Goal: Task Accomplishment & Management: Manage account settings

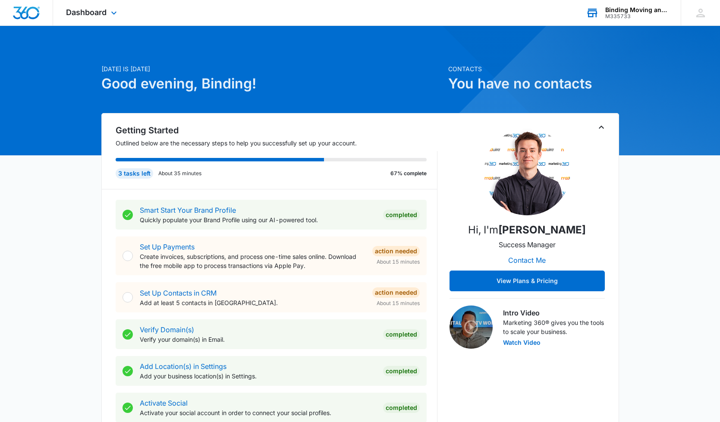
click at [624, 22] on div "Binding Moving and Storage M335733 Your Accounts View All" at bounding box center [627, 12] width 108 height 25
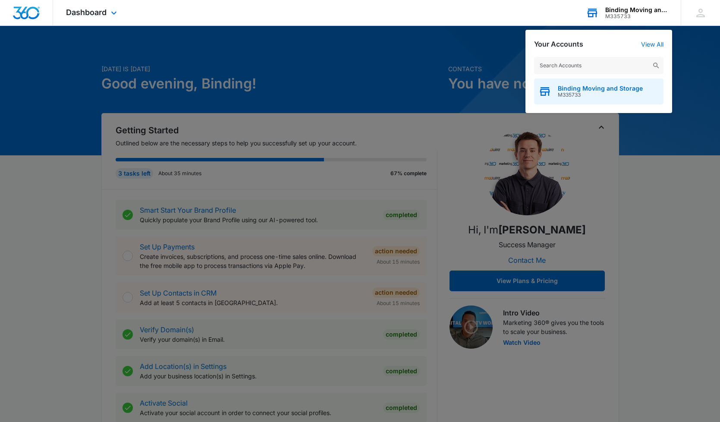
click at [593, 96] on span "M335733" at bounding box center [600, 95] width 85 height 6
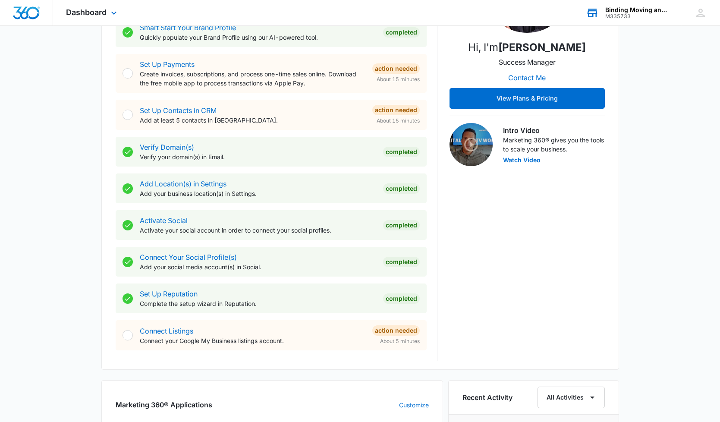
scroll to position [186, 0]
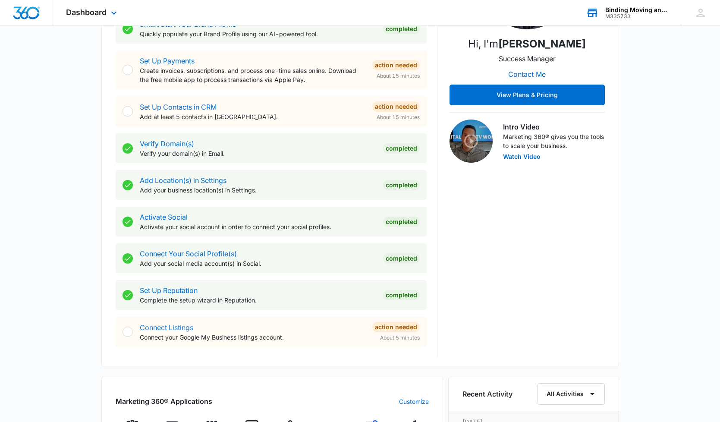
click at [170, 325] on link "Connect Listings" at bounding box center [167, 327] width 54 height 9
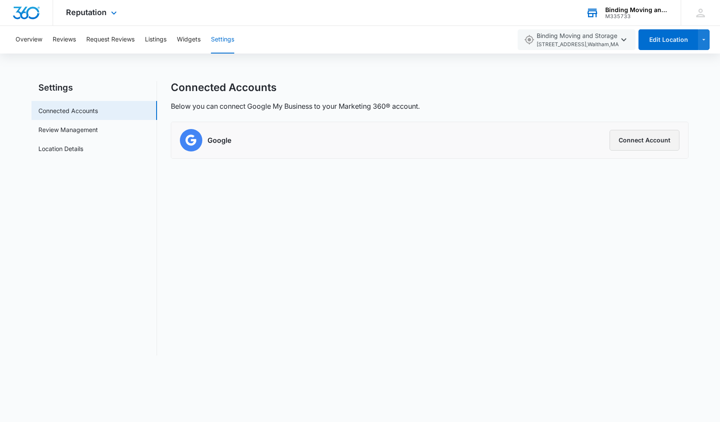
click at [643, 146] on button "Connect Account" at bounding box center [645, 140] width 70 height 21
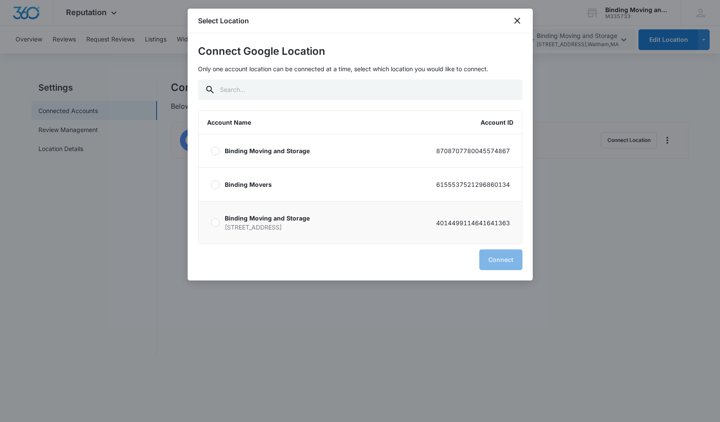
click at [259, 220] on p "Binding Moving and Storage" at bounding box center [267, 218] width 85 height 9
click at [211, 223] on input "Binding Moving and Storage 87 Beaver St Waltham MA 02453 4014499114641641363" at bounding box center [211, 223] width 0 height 0
radio input "true"
click at [228, 156] on label "Binding Moving and Storage 8708707780045574867" at bounding box center [361, 150] width 324 height 33
click at [211, 151] on input "Binding Moving and Storage 8708707780045574867" at bounding box center [211, 151] width 0 height 0
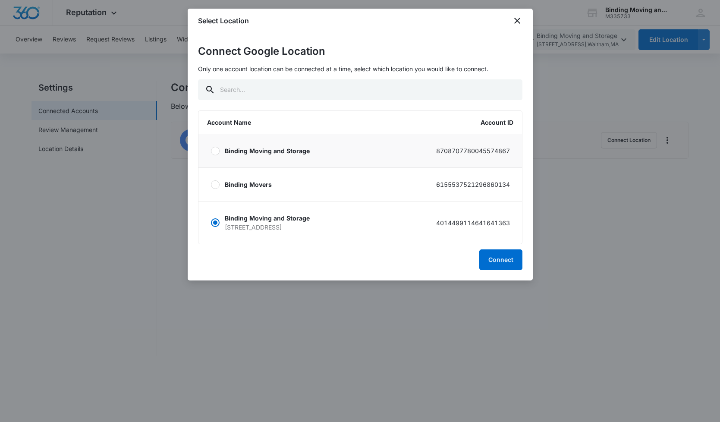
radio input "true"
radio input "false"
click at [439, 185] on p "6155537521296860134" at bounding box center [473, 184] width 74 height 9
click at [211, 185] on input "Binding Movers 6155537521296860134" at bounding box center [211, 184] width 0 height 0
radio input "false"
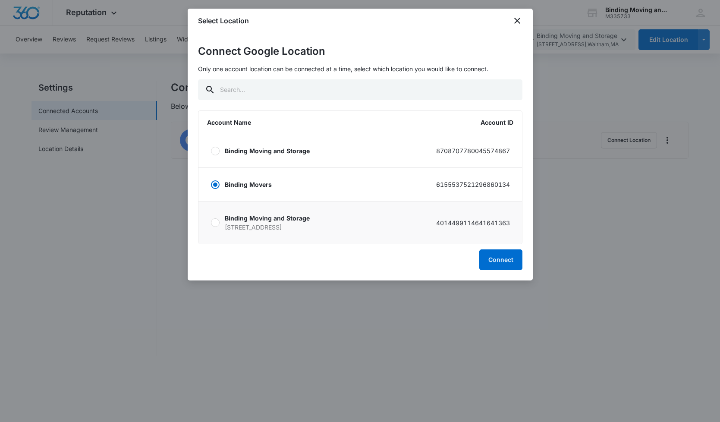
click at [252, 222] on p "Binding Moving and Storage" at bounding box center [267, 218] width 85 height 9
click at [211, 223] on input "Binding Moving and Storage 87 Beaver St Waltham MA 02453 4014499114641641363" at bounding box center [211, 223] width 0 height 0
radio input "false"
radio input "true"
click at [211, 156] on label "Binding Moving and Storage 8708707780045574867" at bounding box center [361, 150] width 324 height 33
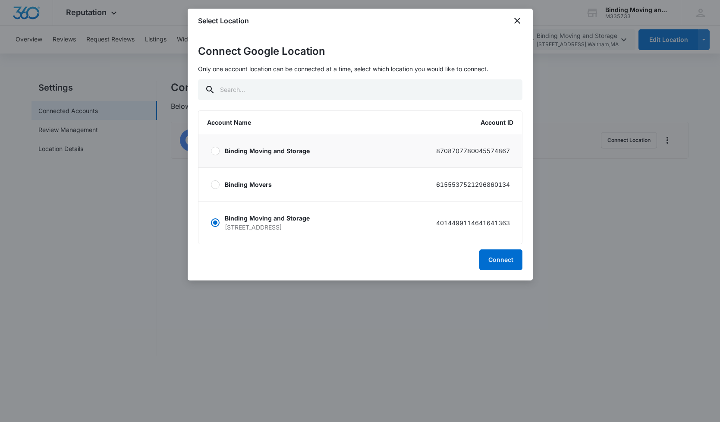
click at [211, 151] on input "Binding Moving and Storage 8708707780045574867" at bounding box center [211, 151] width 0 height 0
radio input "true"
radio input "false"
click at [230, 219] on p "Binding Moving and Storage" at bounding box center [267, 218] width 85 height 9
click at [211, 223] on input "Binding Moving and Storage 87 Beaver St Waltham MA 02453 4014499114641641363" at bounding box center [211, 223] width 0 height 0
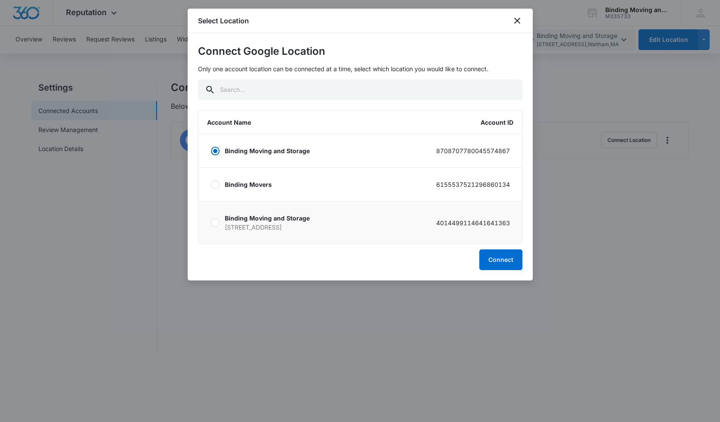
radio input "false"
radio input "true"
click at [509, 263] on button "Connect" at bounding box center [501, 260] width 43 height 21
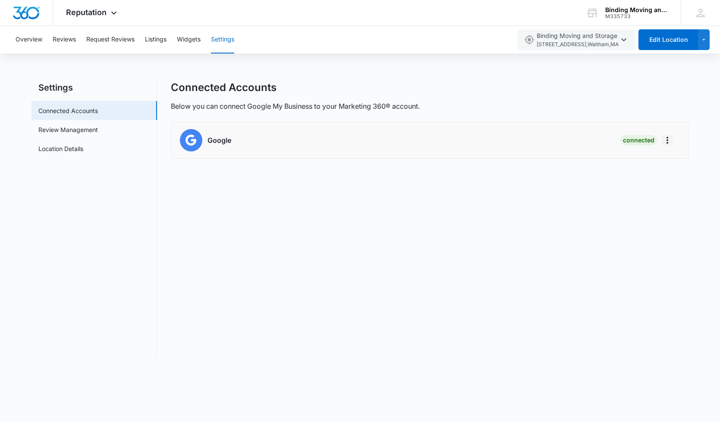
click at [666, 142] on icon "Actions" at bounding box center [668, 140] width 10 height 10
click at [221, 139] on h6 "Google" at bounding box center [220, 140] width 24 height 10
click at [228, 114] on div "Connected Accounts Below you can connect Google My Business to your Marketing 3…" at bounding box center [430, 218] width 518 height 275
click at [710, 41] on button "button" at bounding box center [704, 39] width 12 height 21
click at [669, 72] on button "Add Location" at bounding box center [675, 67] width 69 height 13
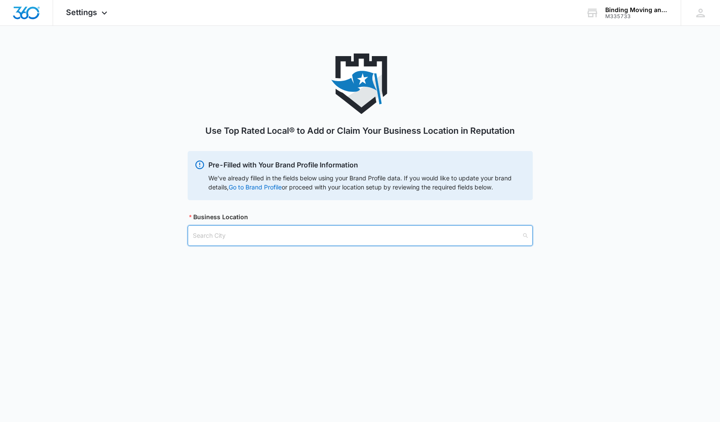
click at [209, 237] on input "search" at bounding box center [357, 236] width 329 height 20
type input "W"
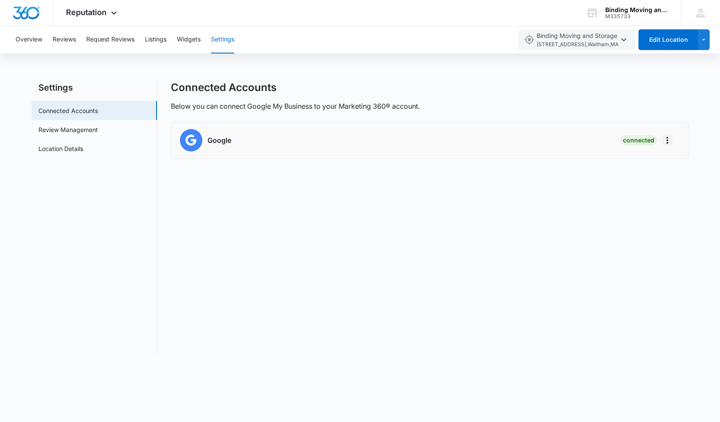
click at [670, 141] on icon "Actions" at bounding box center [668, 140] width 10 height 10
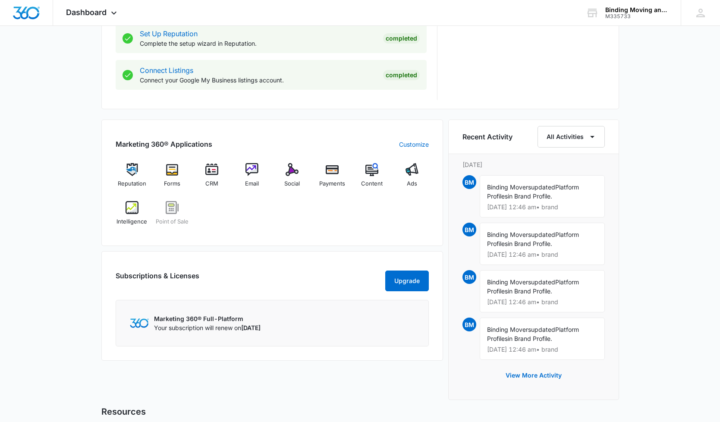
scroll to position [442, 0]
click at [134, 77] on div "Connect Listings Connect your Google My Business listings account. Completed" at bounding box center [271, 76] width 311 height 30
click at [132, 77] on div at bounding box center [128, 76] width 10 height 10
click at [127, 77] on icon at bounding box center [128, 76] width 6 height 4
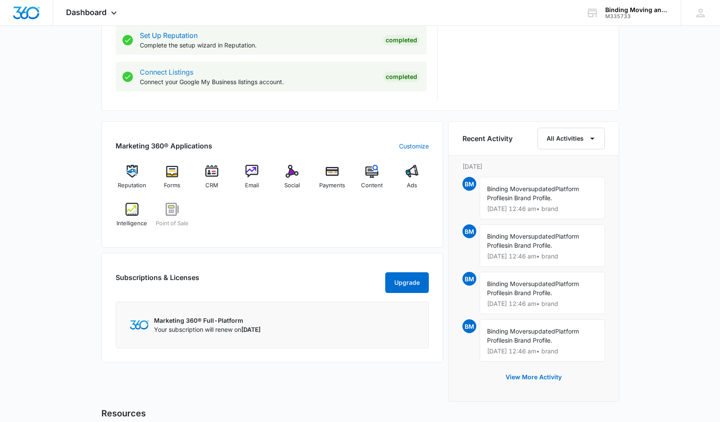
click at [161, 71] on link "Connect Listings" at bounding box center [167, 72] width 54 height 9
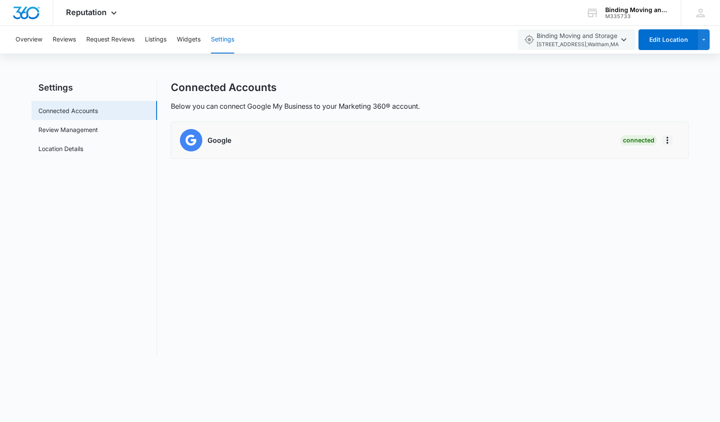
click at [666, 145] on icon "Actions" at bounding box center [668, 140] width 10 height 10
click at [701, 45] on button "button" at bounding box center [704, 39] width 12 height 21
click at [650, 65] on button "Add Location" at bounding box center [675, 67] width 69 height 13
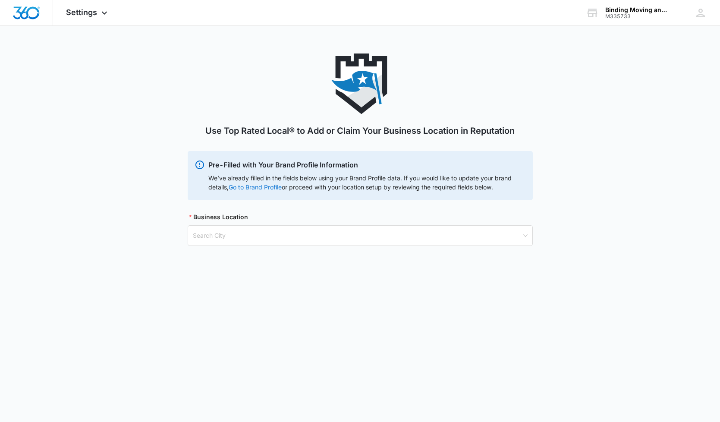
click at [0, 0] on link "Go to Brand Profile" at bounding box center [0, 0] width 0 height 0
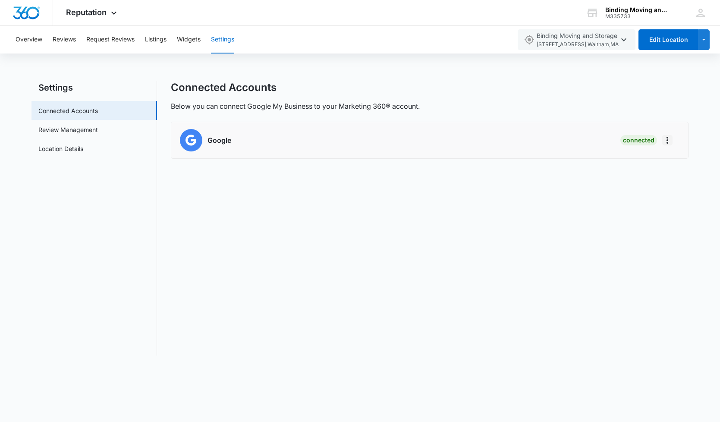
click at [670, 143] on icon "Actions" at bounding box center [668, 140] width 10 height 10
click at [610, 175] on div "Disconnect Account" at bounding box center [623, 176] width 57 height 6
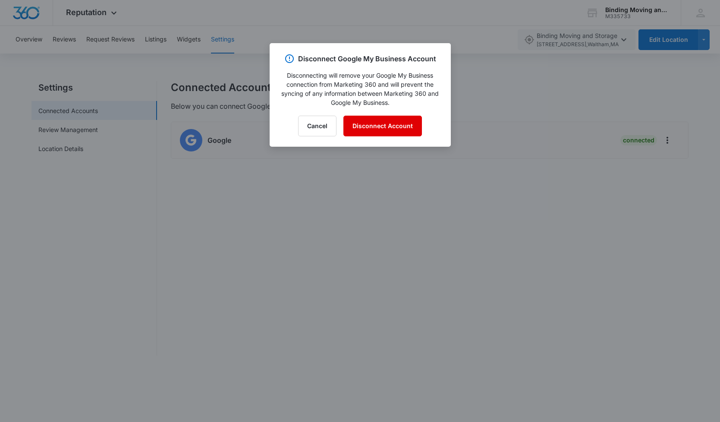
click at [375, 123] on button "Disconnect Account" at bounding box center [383, 126] width 79 height 21
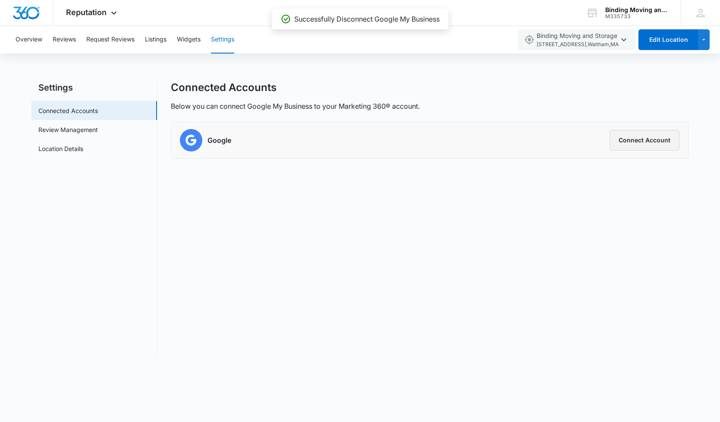
click at [652, 136] on button "Connect Account" at bounding box center [645, 140] width 70 height 21
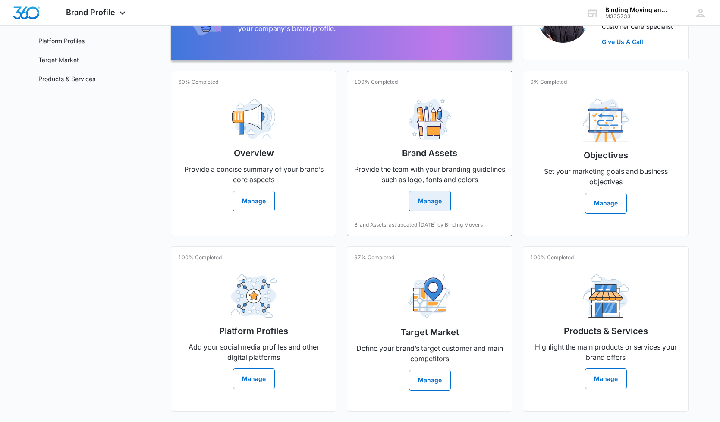
scroll to position [131, 0]
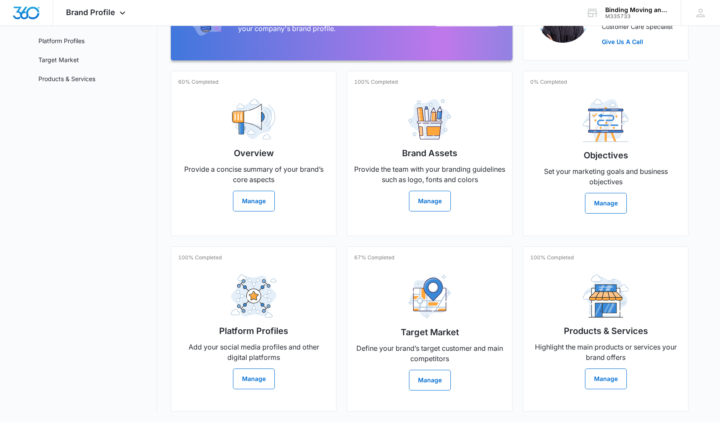
click at [148, 114] on nav "Brand Profile Getting Started Overview Brand Assets Objectives Platform Profile…" at bounding box center [95, 173] width 126 height 477
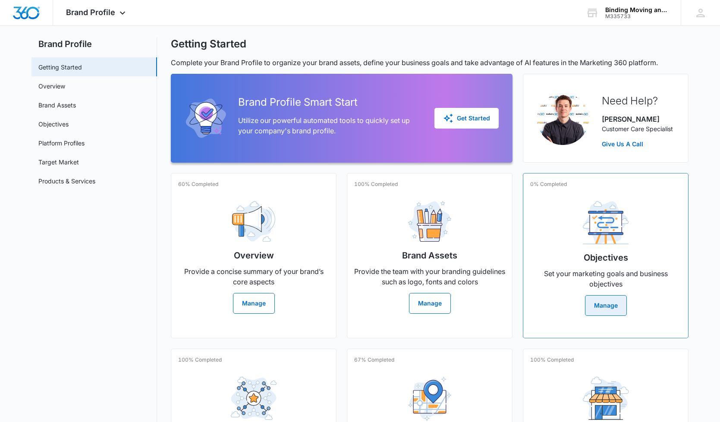
scroll to position [16, 0]
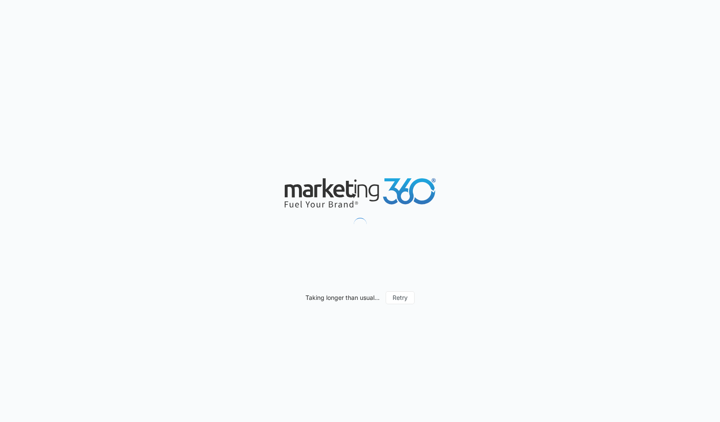
click at [418, 205] on icon at bounding box center [360, 192] width 151 height 29
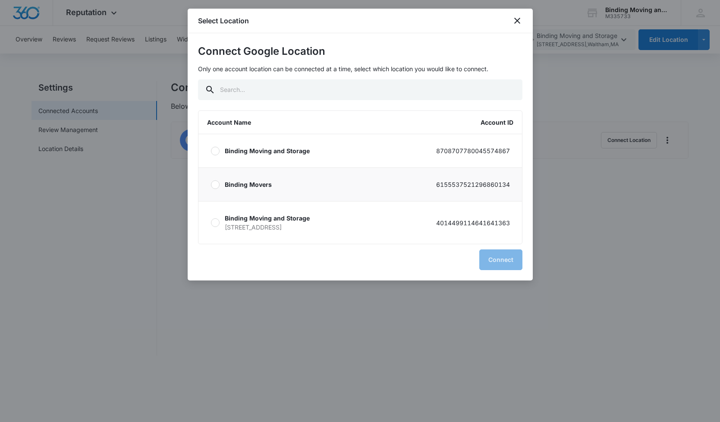
click at [279, 187] on label "Binding Movers 6155537521296860134" at bounding box center [361, 184] width 324 height 33
click at [211, 185] on input "Binding Movers 6155537521296860134" at bounding box center [211, 184] width 0 height 0
radio input "true"
click at [510, 253] on button "Connect" at bounding box center [501, 260] width 43 height 21
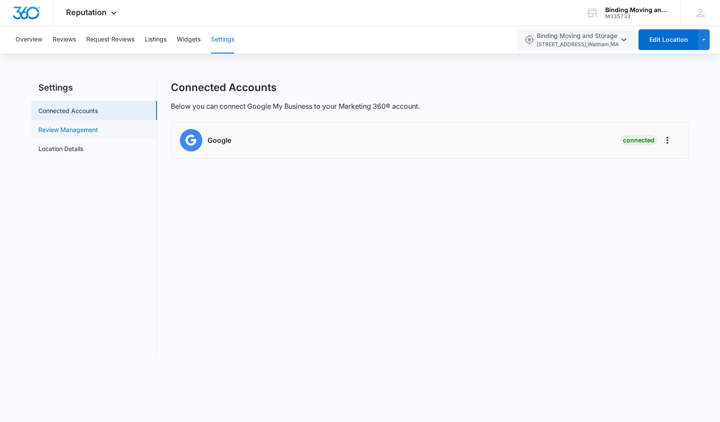
click at [67, 131] on link "Review Management" at bounding box center [68, 129] width 60 height 9
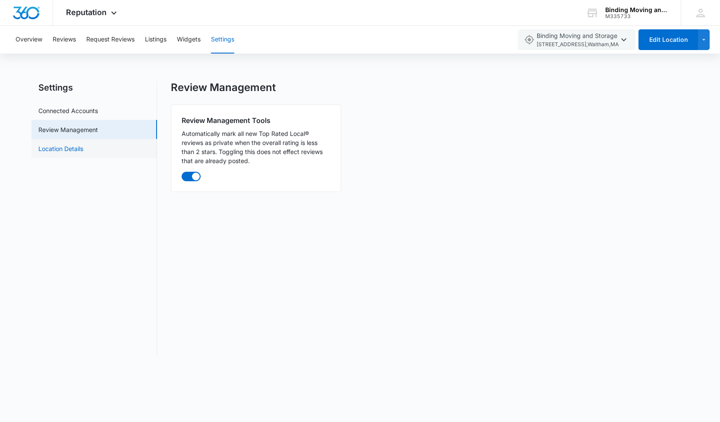
click at [64, 153] on link "Location Details" at bounding box center [60, 148] width 45 height 9
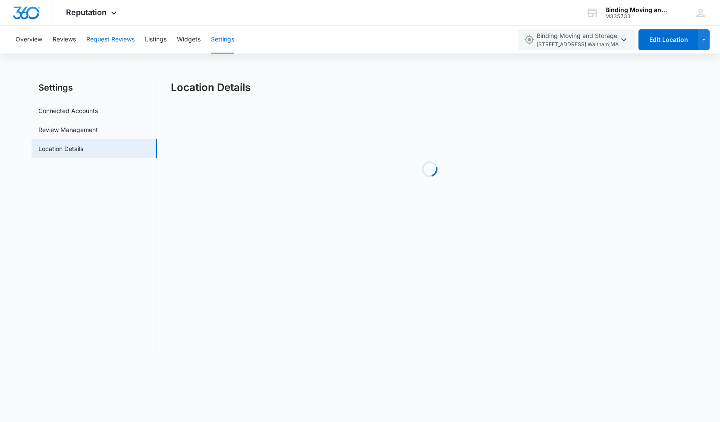
click at [99, 41] on button "Request Reviews" at bounding box center [110, 40] width 48 height 28
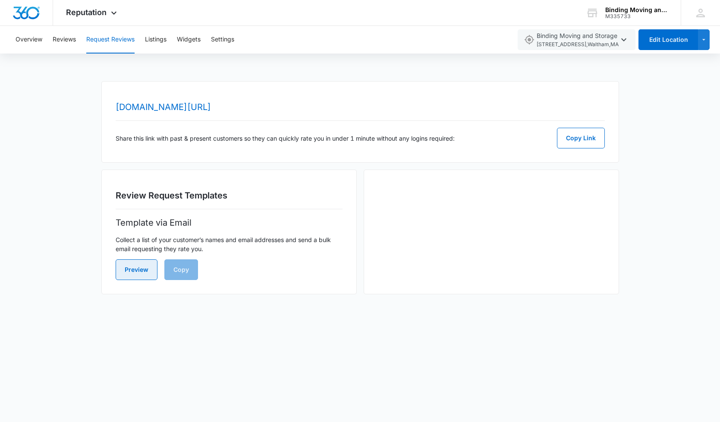
click at [140, 268] on button "Preview" at bounding box center [137, 269] width 42 height 21
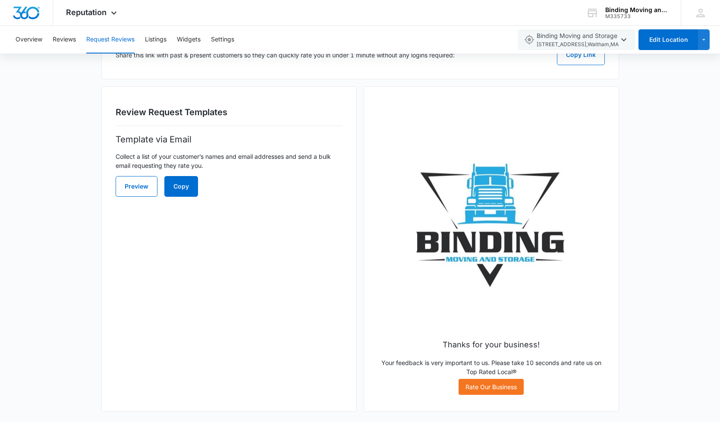
scroll to position [83, 0]
click at [484, 390] on link "Rate Our Business" at bounding box center [491, 387] width 65 height 16
click at [182, 192] on button "Copy" at bounding box center [181, 186] width 34 height 21
